Goal: Task Accomplishment & Management: Use online tool/utility

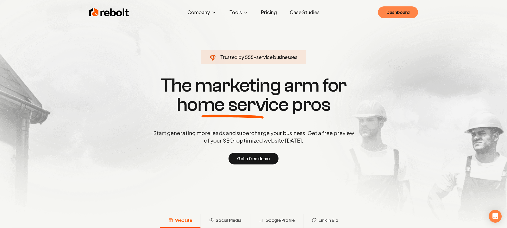
click at [400, 14] on link "Dashboard" at bounding box center [398, 12] width 40 height 12
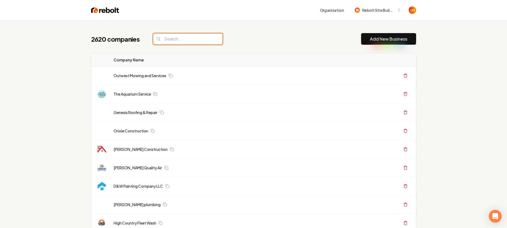
click at [189, 40] on input "search" at bounding box center [187, 38] width 69 height 11
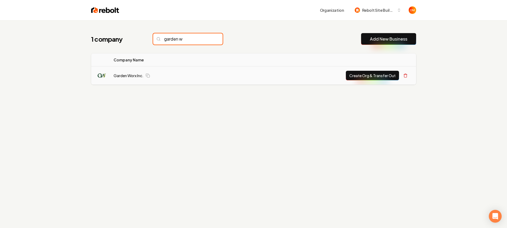
type input "garden w"
click at [378, 75] on button "Create Org & Transfer Out" at bounding box center [372, 76] width 53 height 10
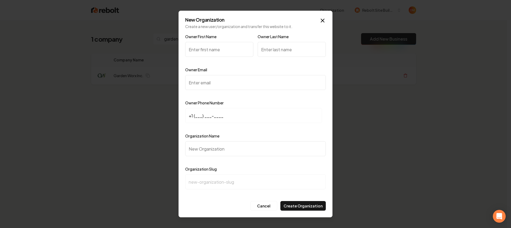
type input "M"
type input "[PERSON_NAME]"
click button "Cancel" at bounding box center [263, 206] width 27 height 10
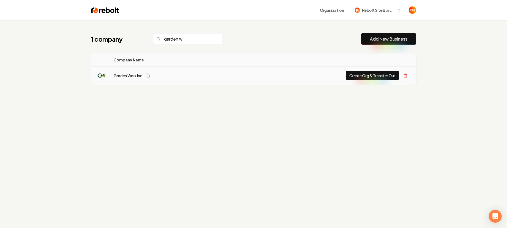
click at [364, 75] on button "Create Org & Transfer Out" at bounding box center [372, 76] width 53 height 10
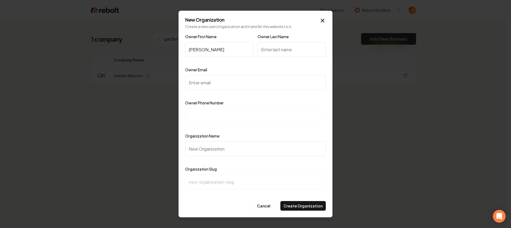
click at [219, 80] on input "Owner Email" at bounding box center [255, 82] width 141 height 15
paste input "[EMAIL_ADDRESS][DOMAIN_NAME]"
type input "[EMAIL_ADDRESS][DOMAIN_NAME]"
click at [237, 110] on input at bounding box center [253, 115] width 137 height 15
paste input "[PHONE_NUMBER]"
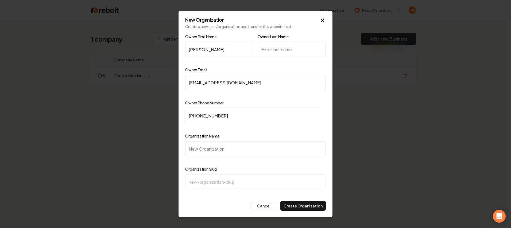
type input "[PHONE_NUMBER]"
click at [246, 142] on input "Organization Name" at bounding box center [255, 148] width 141 height 15
type input "G"
type input "g"
type input "Ga"
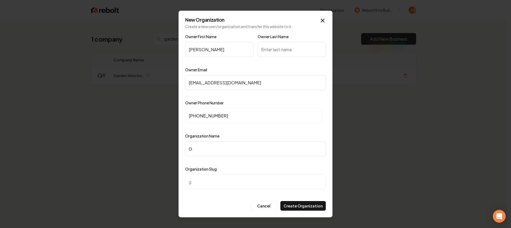
type input "ga"
type input "Gar"
type input "gar"
type input "Gardf"
type input "gardf"
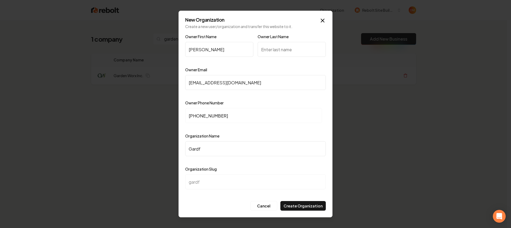
type input "Gardfe"
type input "gardfe"
type input "Gardfen"
type input "gardfen"
type input "Gardfe"
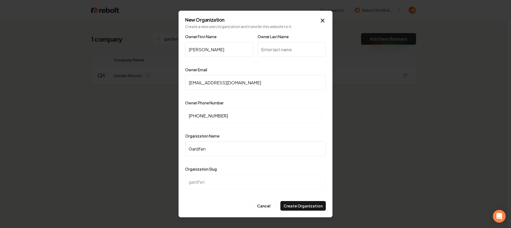
type input "gardfe"
type input "Gardf"
type input "gardf"
type input "Gard"
type input "gard"
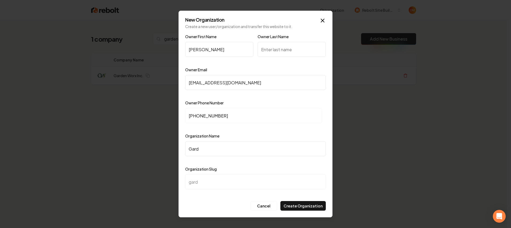
type input "Garde"
type input "garde"
type input "Garden"
type input "garden"
type input "Garden W"
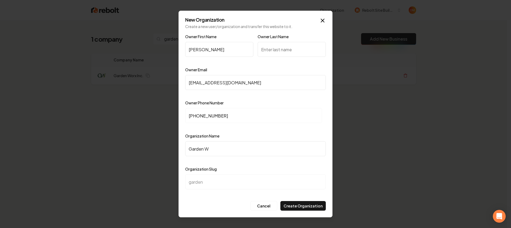
type input "garden-w"
type input "Garden Wo"
type input "garden-wo"
type input "Garden Wor"
type input "garden-wor"
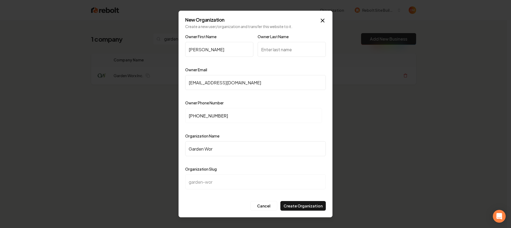
type input "Garden Worx"
type input "garden-worx"
type input "Garden Worx I"
type input "garden-worx-i"
type input "Garden Worx In"
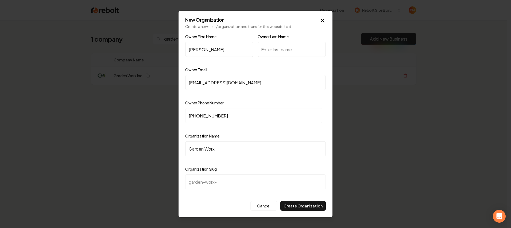
type input "garden-worx-in"
type input "Garden Worx Inc"
type input "garden-worx-inc"
type input "Garden Worx Inc."
click at [283, 50] on input "Owner Last Name" at bounding box center [292, 49] width 68 height 15
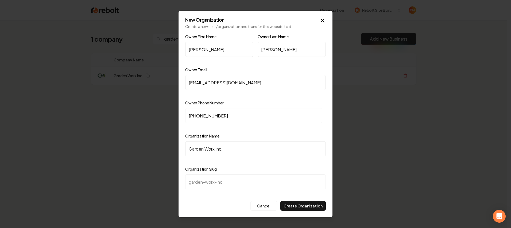
type input "[PERSON_NAME]"
click at [217, 194] on div at bounding box center [255, 194] width 141 height 5
click at [312, 203] on button "Create Organization" at bounding box center [302, 206] width 45 height 10
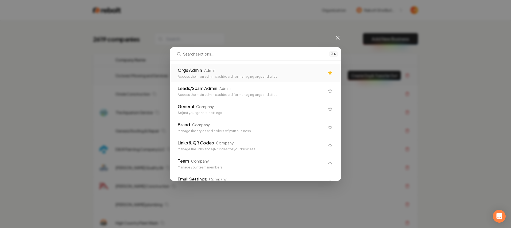
click at [213, 72] on div "Admin" at bounding box center [209, 70] width 11 height 5
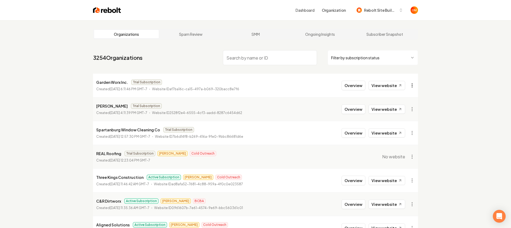
click at [412, 85] on html "Dashboard Organization Rebolt Site Builder Organizations Spam Review SMM Ongoin…" at bounding box center [255, 114] width 511 height 228
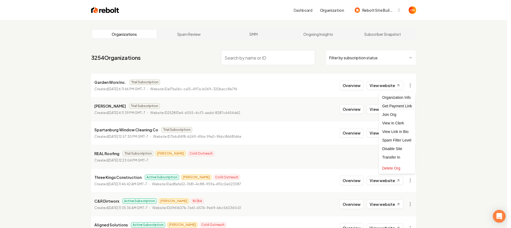
click at [402, 106] on div "Get Payment Link" at bounding box center [397, 106] width 34 height 9
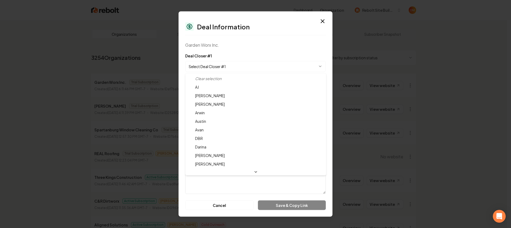
click at [211, 63] on body "Dashboard Organization Rebolt Site Builder Organizations Spam Review SMM Ongoin…" at bounding box center [253, 114] width 507 height 228
select select "**********"
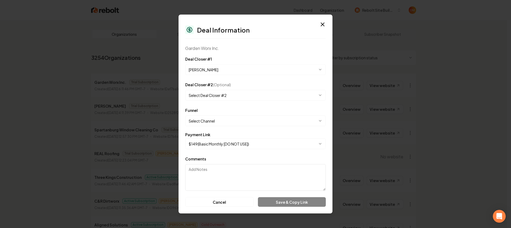
click at [217, 94] on body "Dashboard Organization Rebolt Site Builder Organizations Spam Review SMM Ongoin…" at bounding box center [253, 114] width 507 height 228
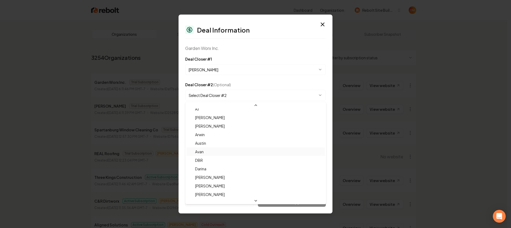
scroll to position [9, 0]
select select "**********"
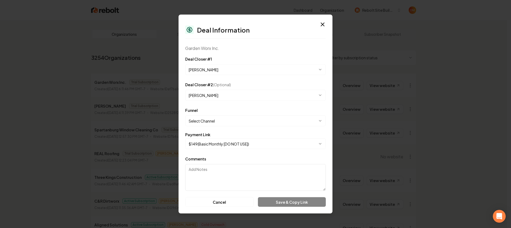
click at [212, 121] on body "Dashboard Organization Rebolt Site Builder Organizations Spam Review SMM Ongoin…" at bounding box center [253, 114] width 507 height 228
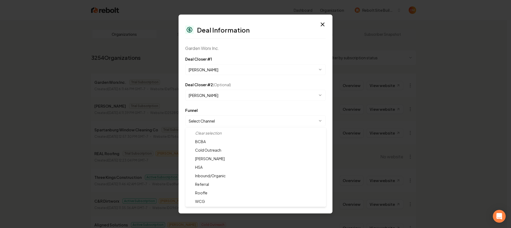
select select "**********"
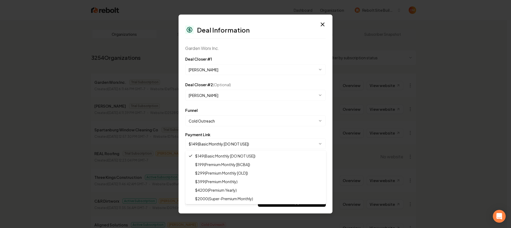
click at [211, 142] on body "Dashboard Organization Rebolt Site Builder Organizations Spam Review SMM Ongoin…" at bounding box center [253, 114] width 507 height 228
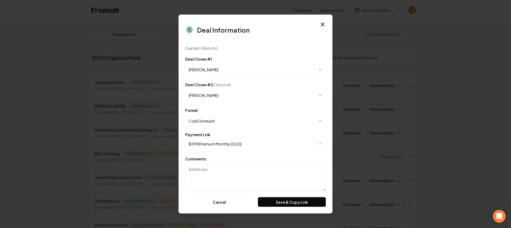
click at [257, 152] on form "**********" at bounding box center [255, 131] width 141 height 151
click at [279, 201] on button "Save & Copy Link" at bounding box center [292, 202] width 68 height 10
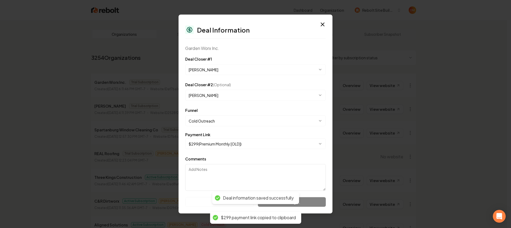
select select "**********"
